Goal: Task Accomplishment & Management: Manage account settings

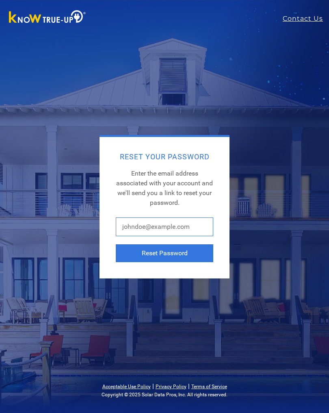
click at [159, 231] on input "text" at bounding box center [164, 226] width 97 height 19
type input "[EMAIL_ADDRESS][DOMAIN_NAME]"
click at [173, 248] on button "Reset Password" at bounding box center [164, 253] width 97 height 18
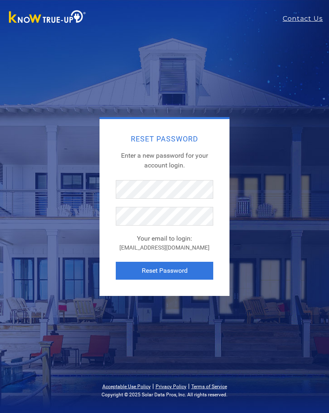
click at [180, 270] on button "Reset Password" at bounding box center [164, 271] width 97 height 18
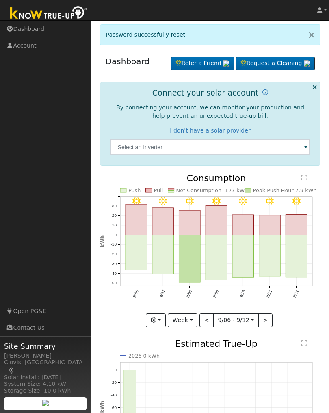
click at [304, 145] on span at bounding box center [305, 147] width 3 height 9
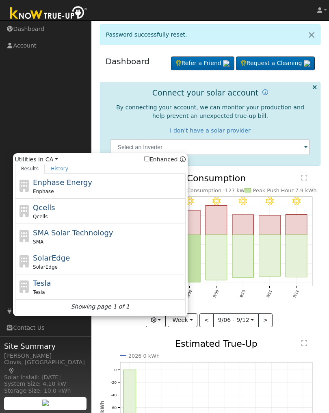
click at [74, 186] on span "Enphase Energy" at bounding box center [62, 182] width 59 height 9
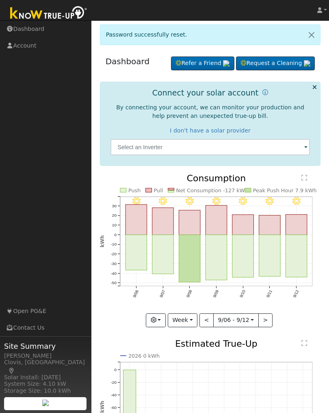
type input "Enphase"
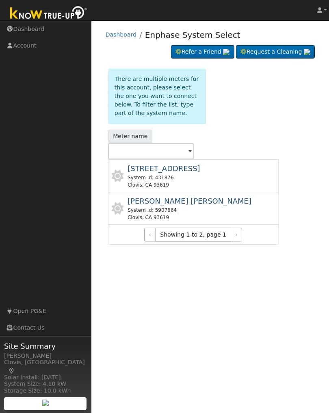
click at [156, 179] on div "System Id: 431876" at bounding box center [164, 177] width 72 height 7
type input "[STREET_ADDRESS]"
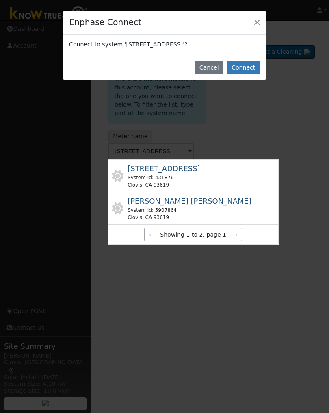
click at [250, 67] on button "Connect" at bounding box center [243, 68] width 33 height 14
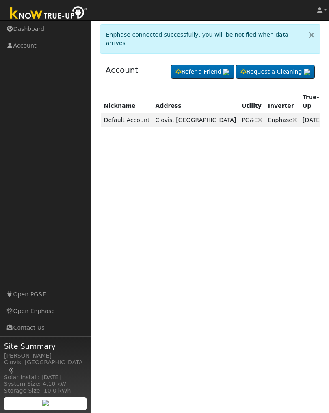
click at [147, 113] on td "Default Account" at bounding box center [127, 120] width 52 height 14
click at [30, 27] on link "Dashboard" at bounding box center [45, 29] width 91 height 17
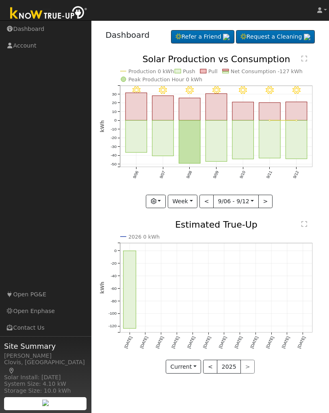
click at [22, 48] on link "Account" at bounding box center [45, 45] width 91 height 17
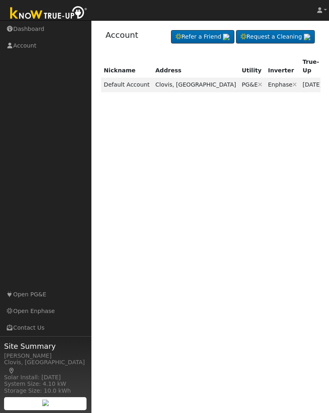
click at [265, 78] on td "Enphase Are you sure you want to disconnect this ? Back Disconnect" at bounding box center [282, 85] width 35 height 14
click at [27, 32] on link "Dashboard" at bounding box center [45, 29] width 91 height 17
